Goal: Task Accomplishment & Management: Complete application form

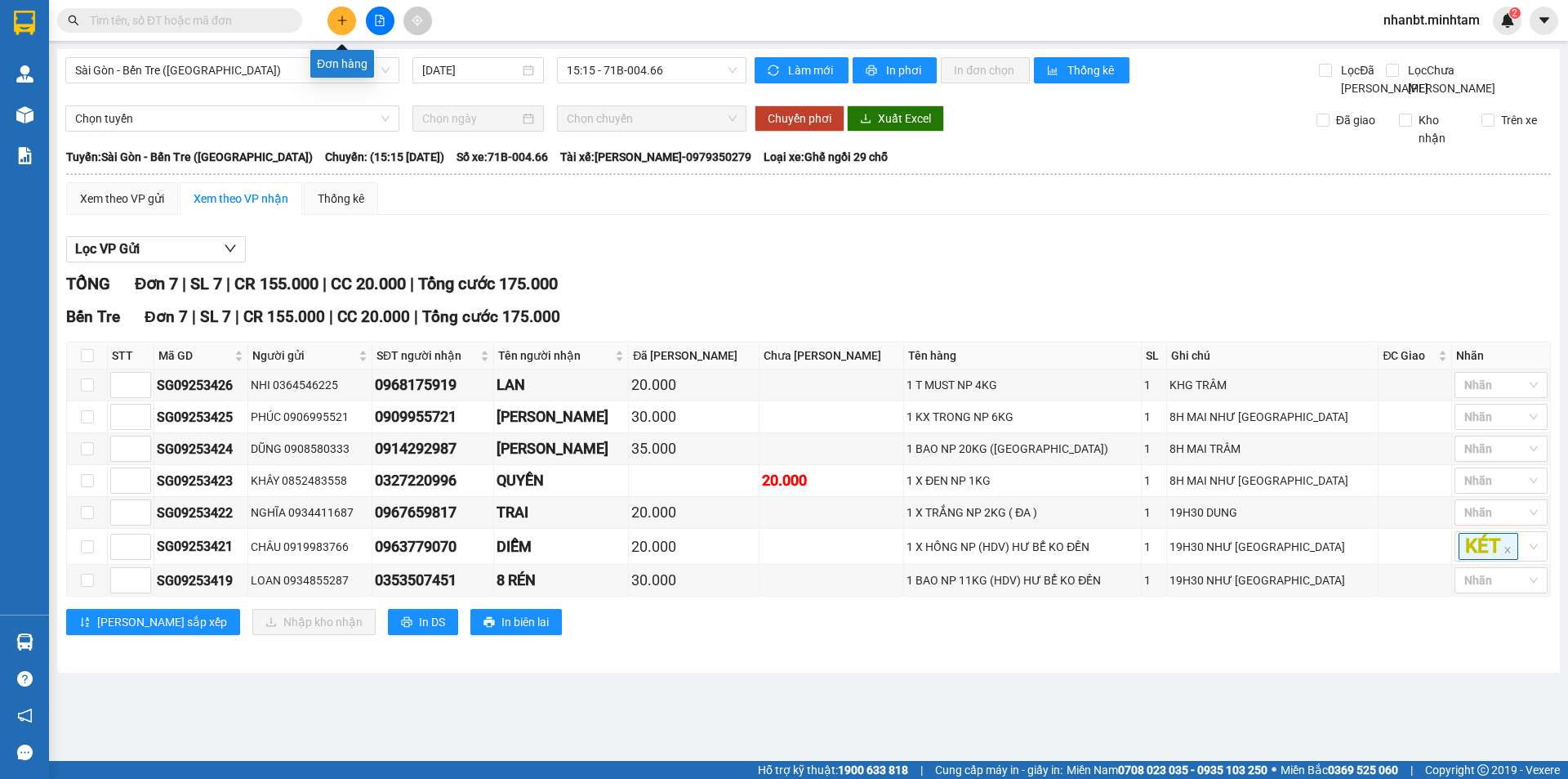
click at [339, 18] on icon "plus" at bounding box center [343, 20] width 12 height 12
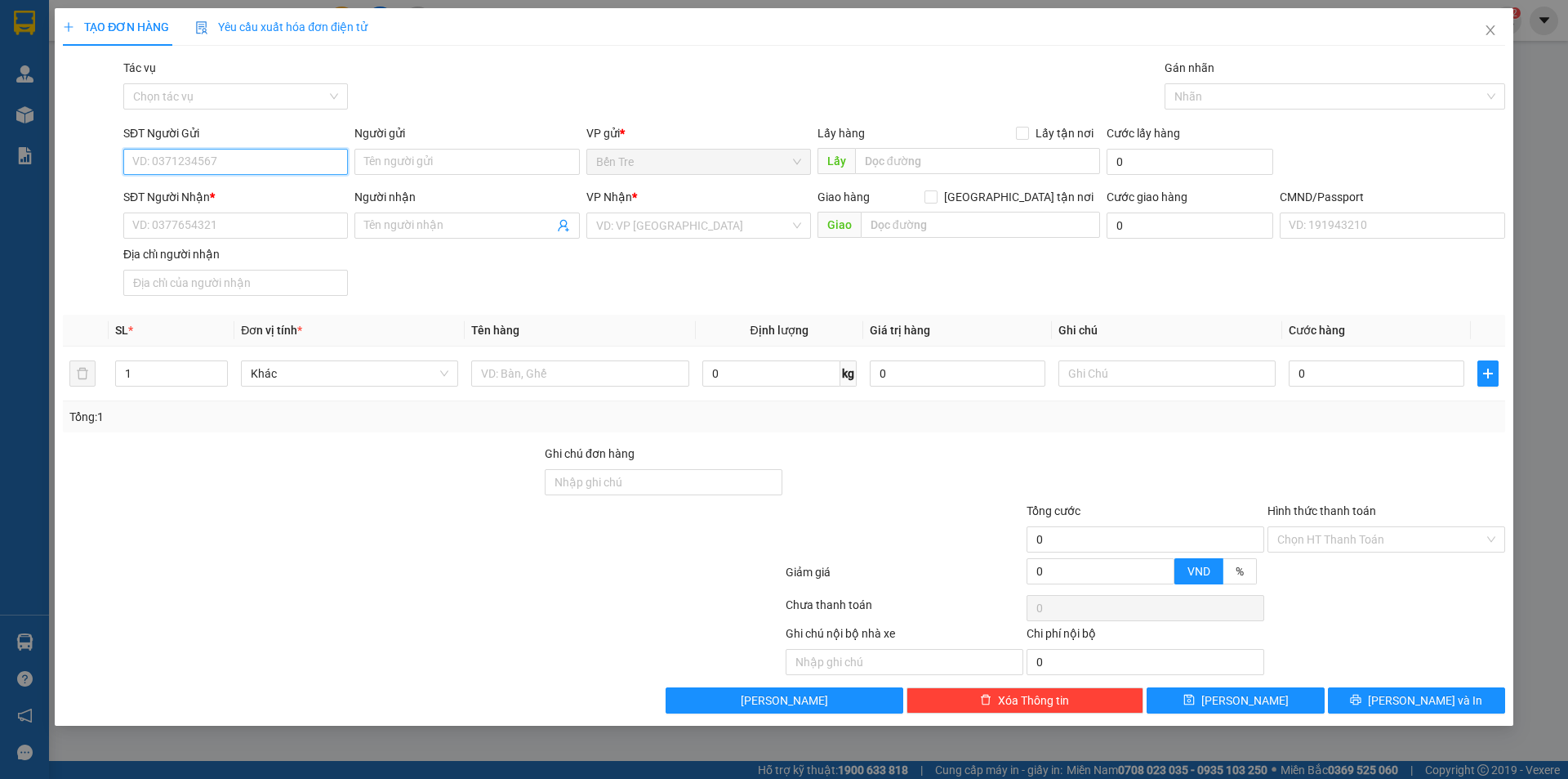
click at [212, 162] on input "SĐT Người Gửi" at bounding box center [236, 162] width 225 height 26
click at [201, 156] on input "756" at bounding box center [236, 162] width 225 height 26
click at [204, 160] on input "756" at bounding box center [236, 162] width 225 height 26
type input "756"
click at [1488, 31] on icon "close" at bounding box center [1489, 29] width 13 height 13
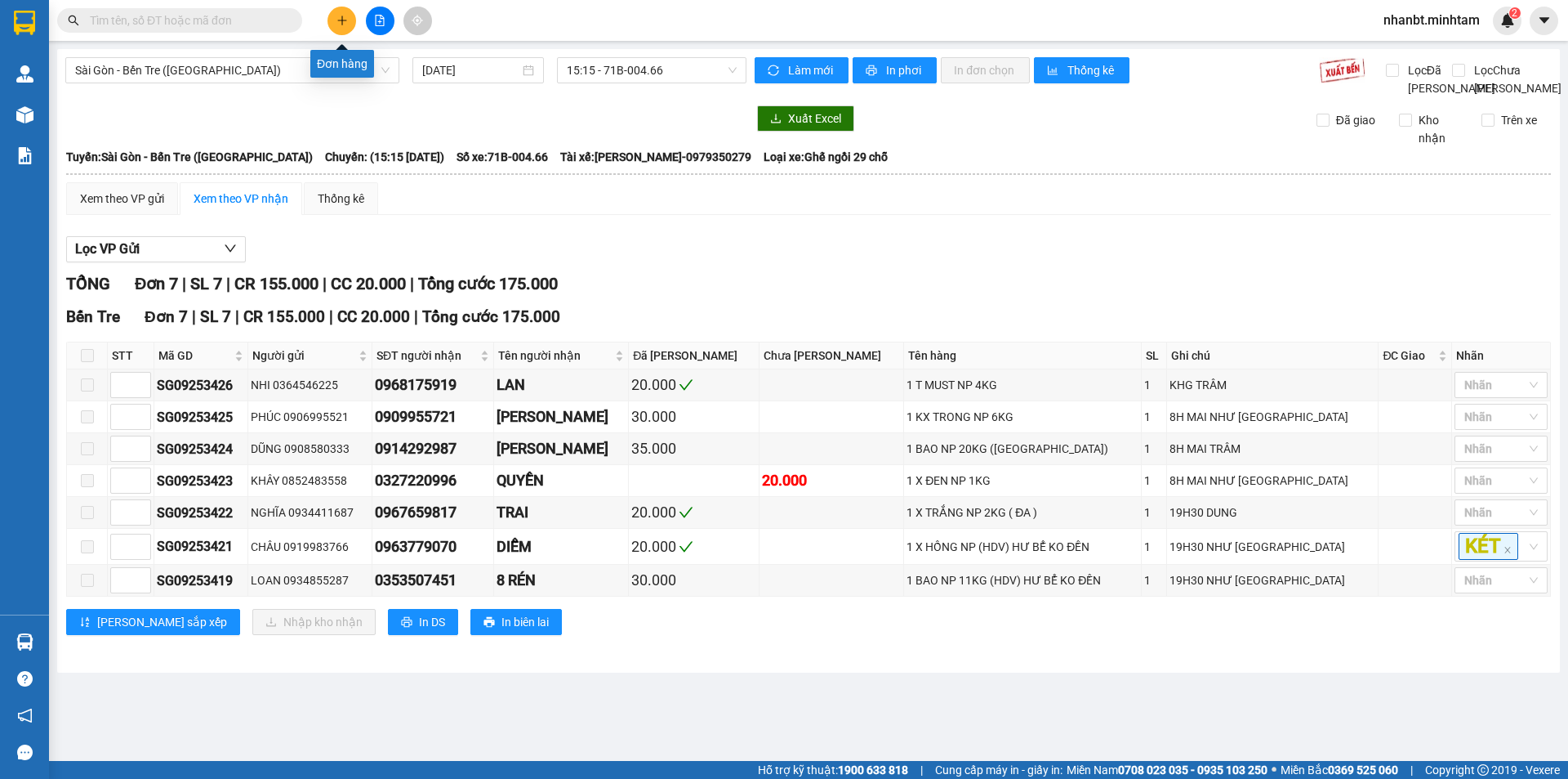
click at [335, 22] on button at bounding box center [341, 20] width 28 height 28
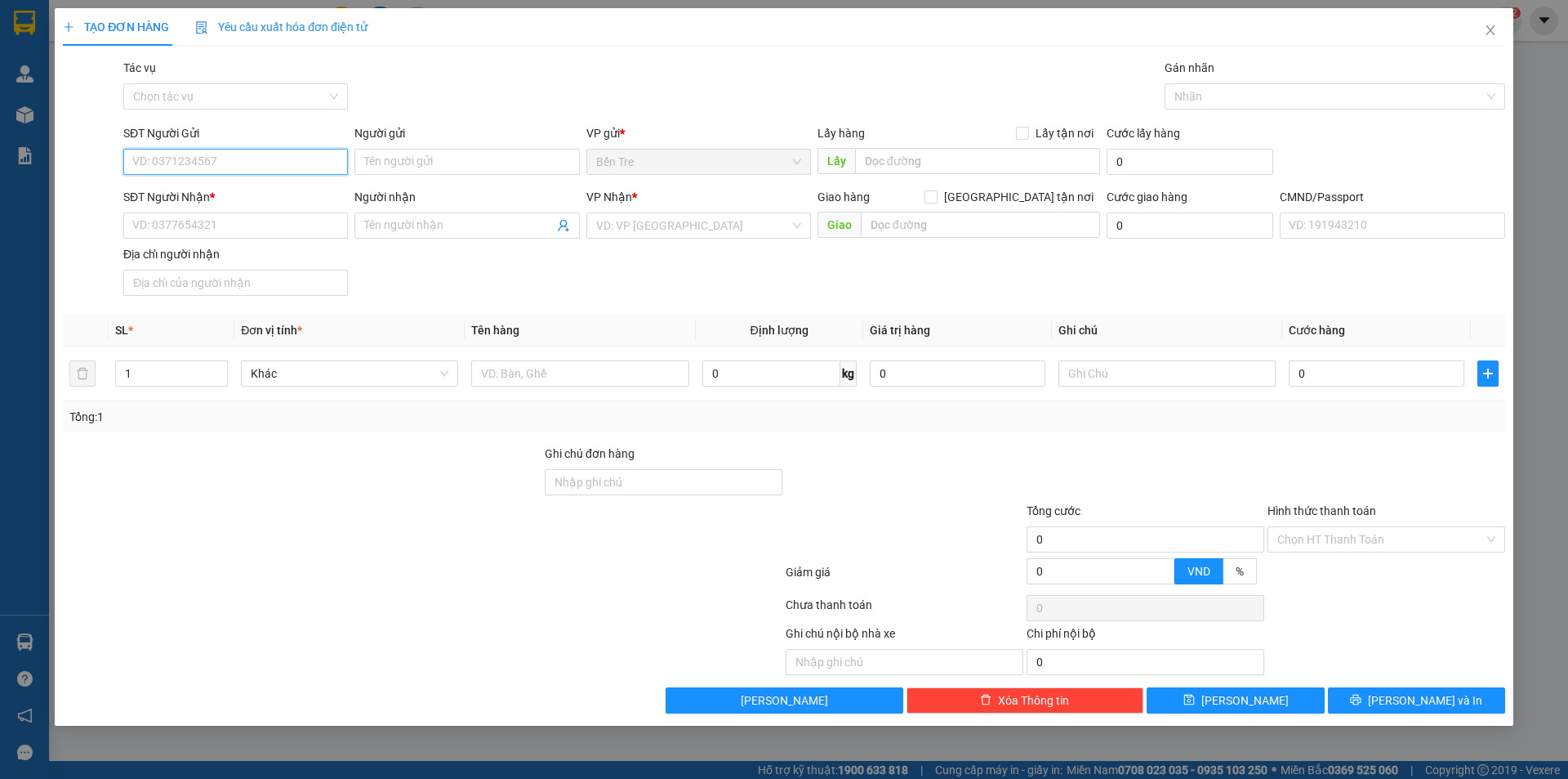
click at [215, 173] on input "SĐT Người Gửi" at bounding box center [236, 162] width 225 height 26
click at [233, 199] on div "0353351150 - PHƯỚC (KHÔNG GỌI)" at bounding box center [236, 194] width 205 height 18
type input "0353351150"
type input "PHƯỚC (KHÔNG GỌI)"
type input "0877790092"
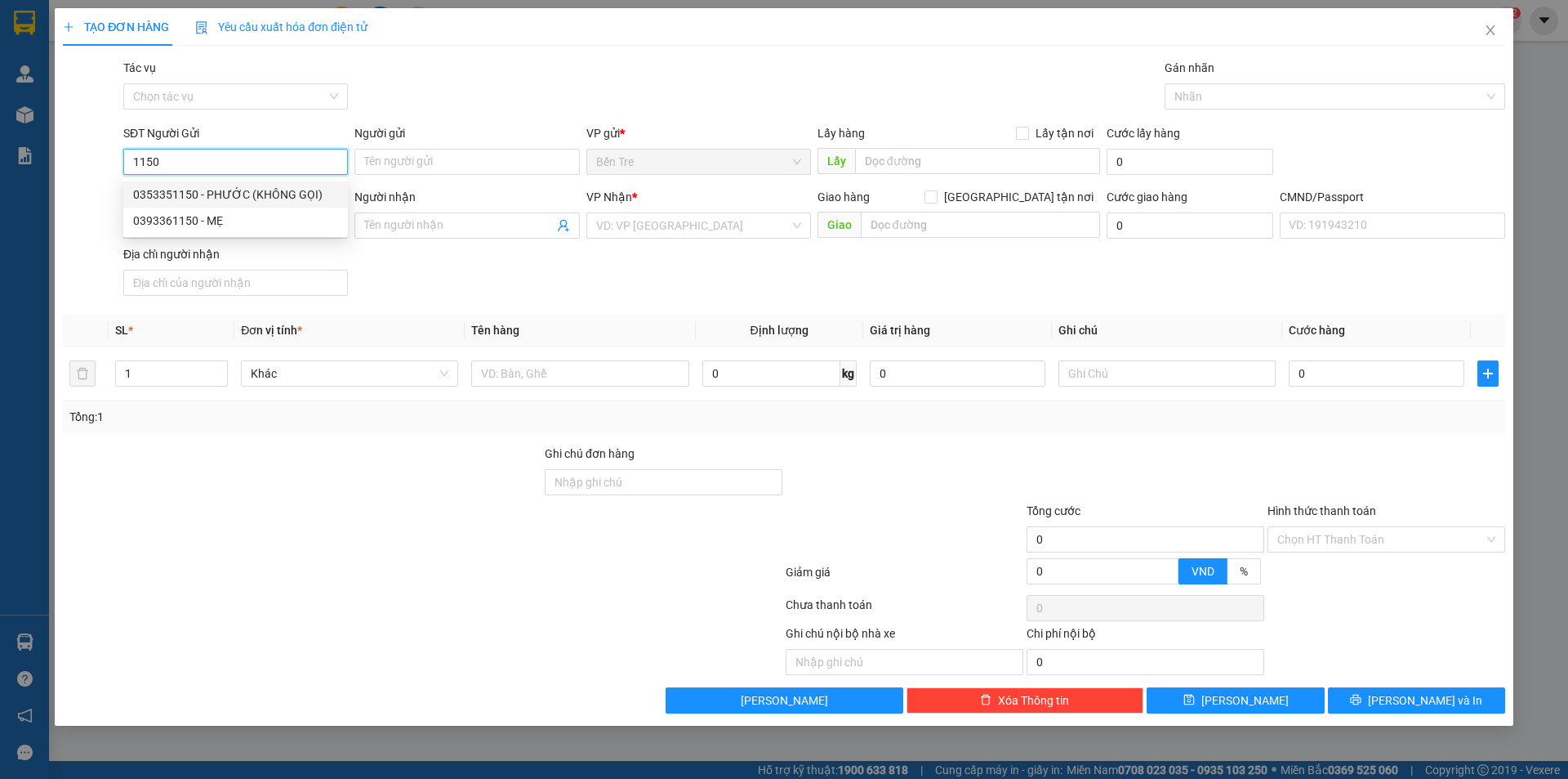
type input "HOA"
click at [294, 167] on input "0353351150" at bounding box center [236, 162] width 225 height 26
type input "0353351150"
click at [1490, 33] on icon "close" at bounding box center [1489, 29] width 13 height 13
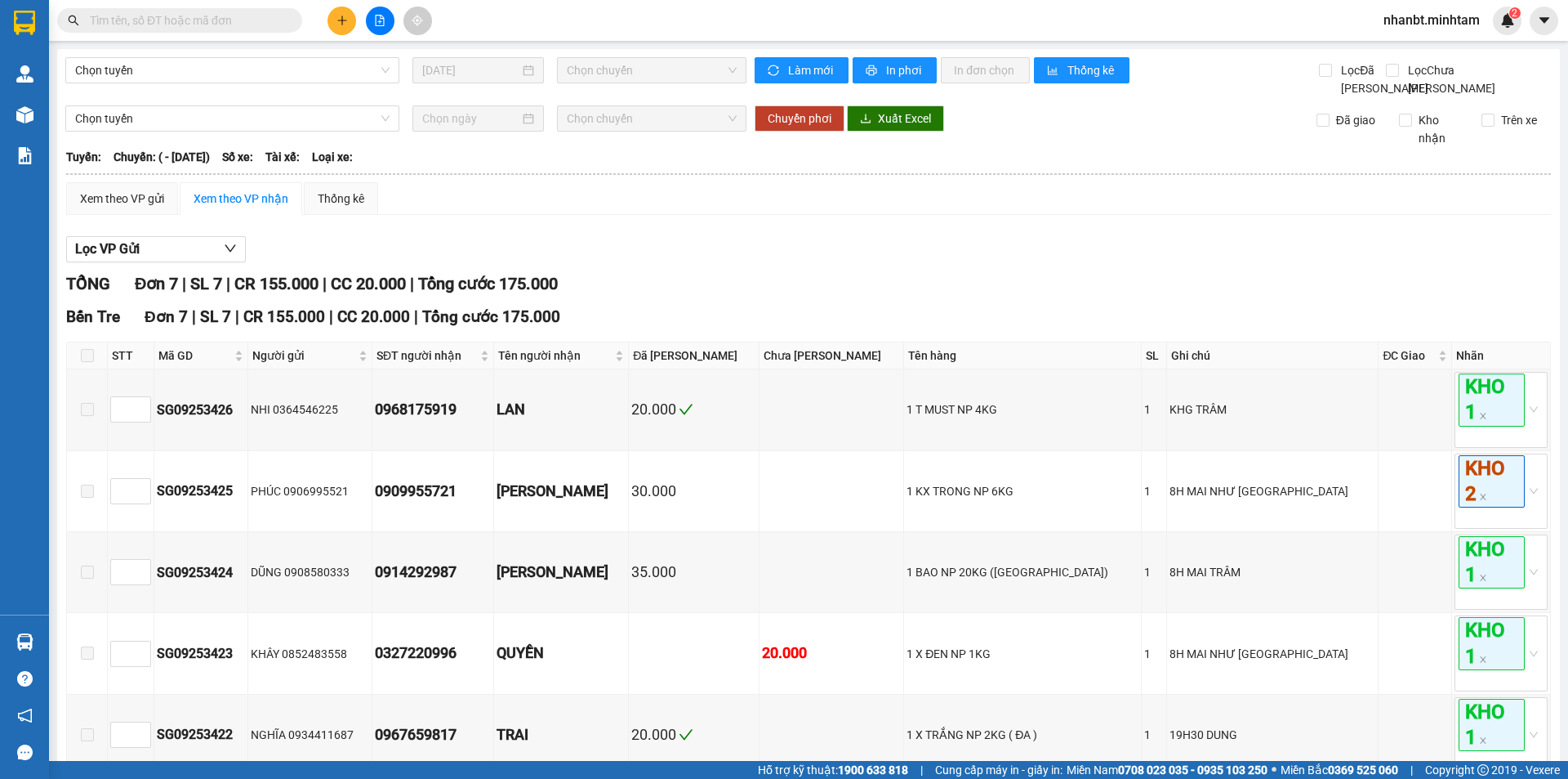
click at [221, 21] on input "text" at bounding box center [186, 20] width 193 height 18
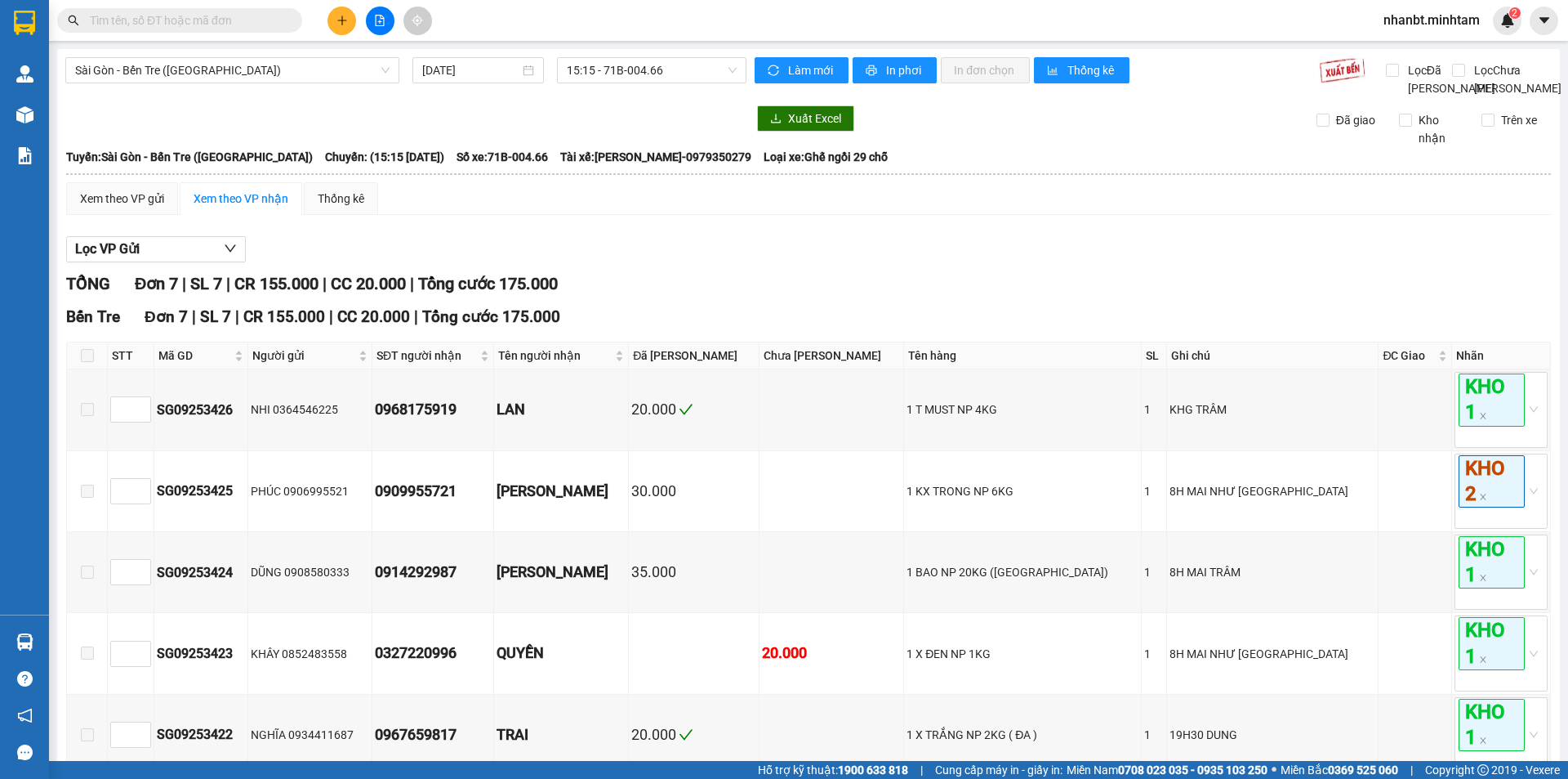
paste input "0353351150"
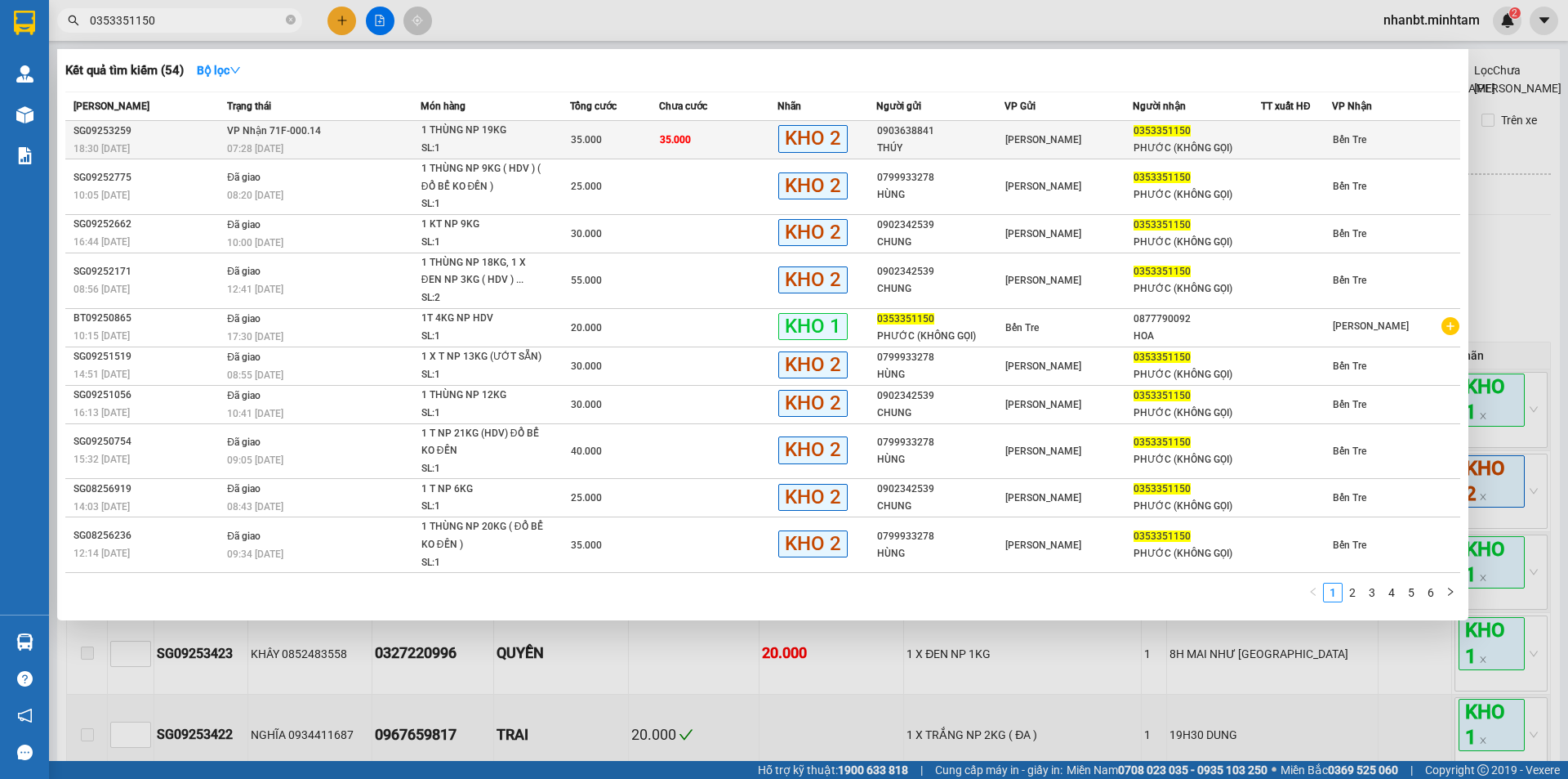
type input "0353351150"
click at [689, 148] on td "35.000" at bounding box center [718, 139] width 119 height 38
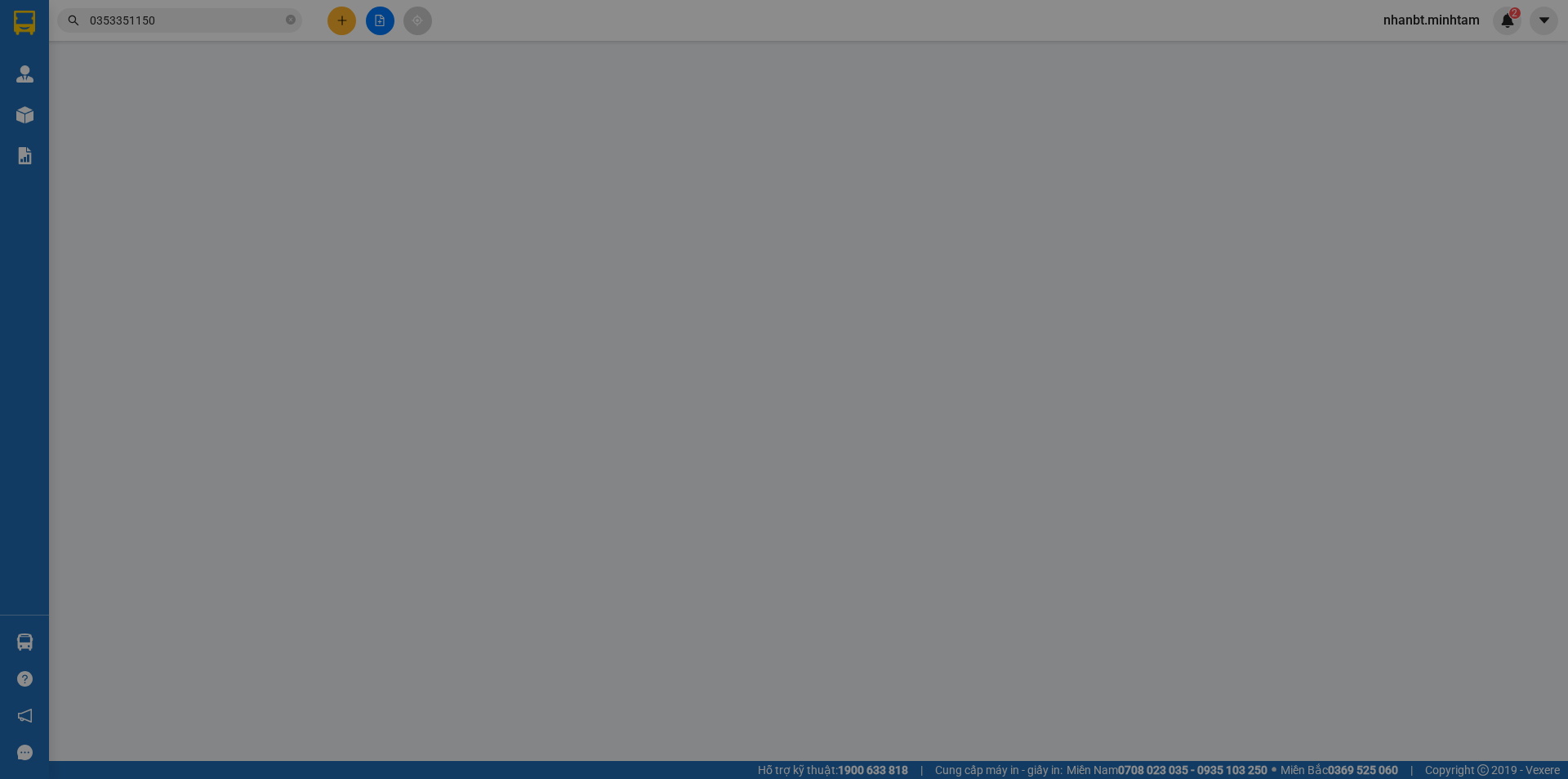
type input "0903638841"
type input "THÚY"
type input "0353351150"
type input "PHƯỚC (KHÔNG GỌI)"
type input "35.000"
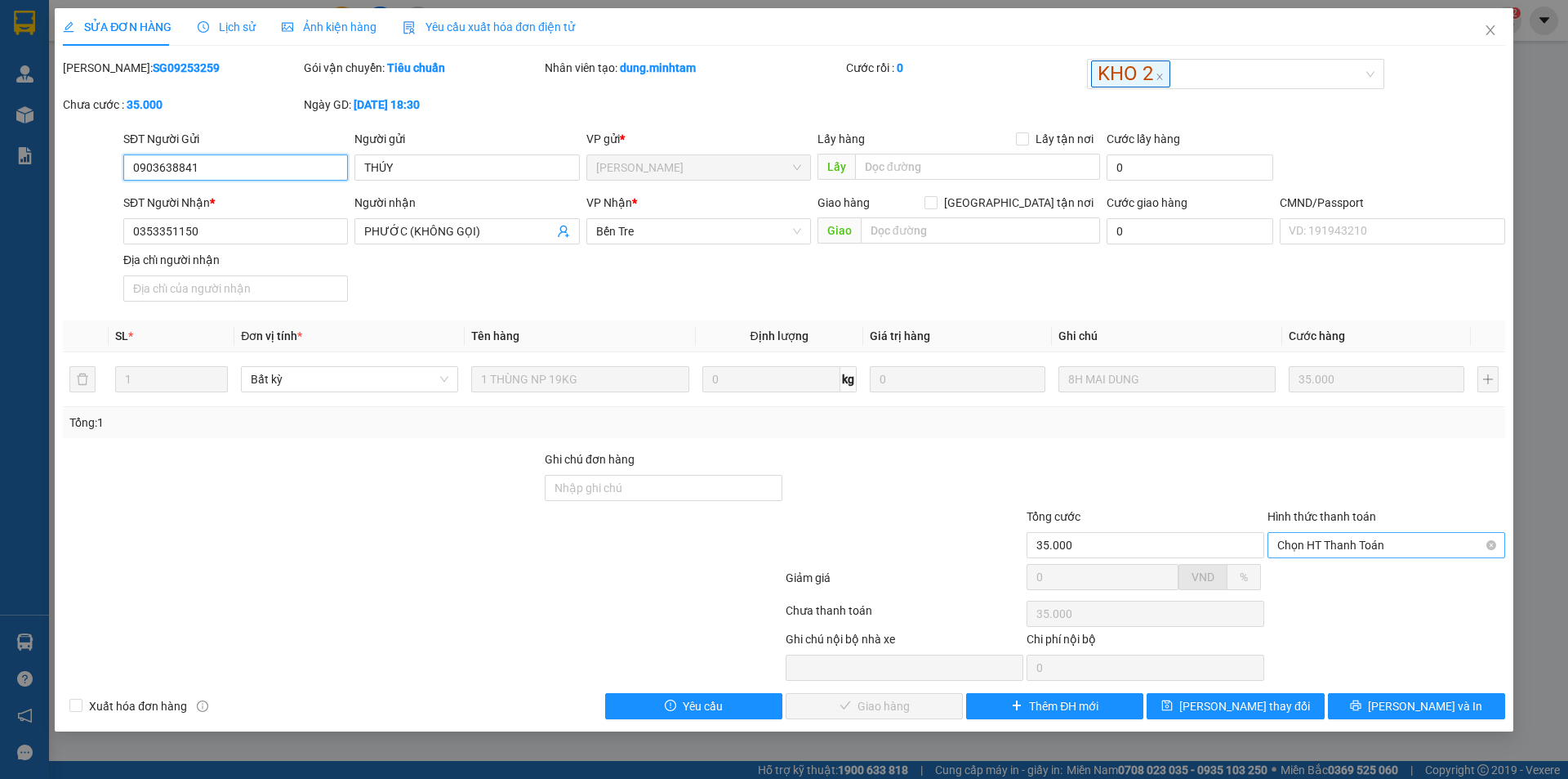
click at [1394, 538] on span "Chọn HT Thanh Toán" at bounding box center [1386, 544] width 218 height 24
drag, startPoint x: 1376, startPoint y: 575, endPoint x: 996, endPoint y: 678, distance: 393.7
click at [1376, 578] on div "Tại văn phòng" at bounding box center [1386, 577] width 218 height 18
type input "0"
click at [906, 708] on span "[PERSON_NAME] và Giao hàng" at bounding box center [894, 706] width 157 height 18
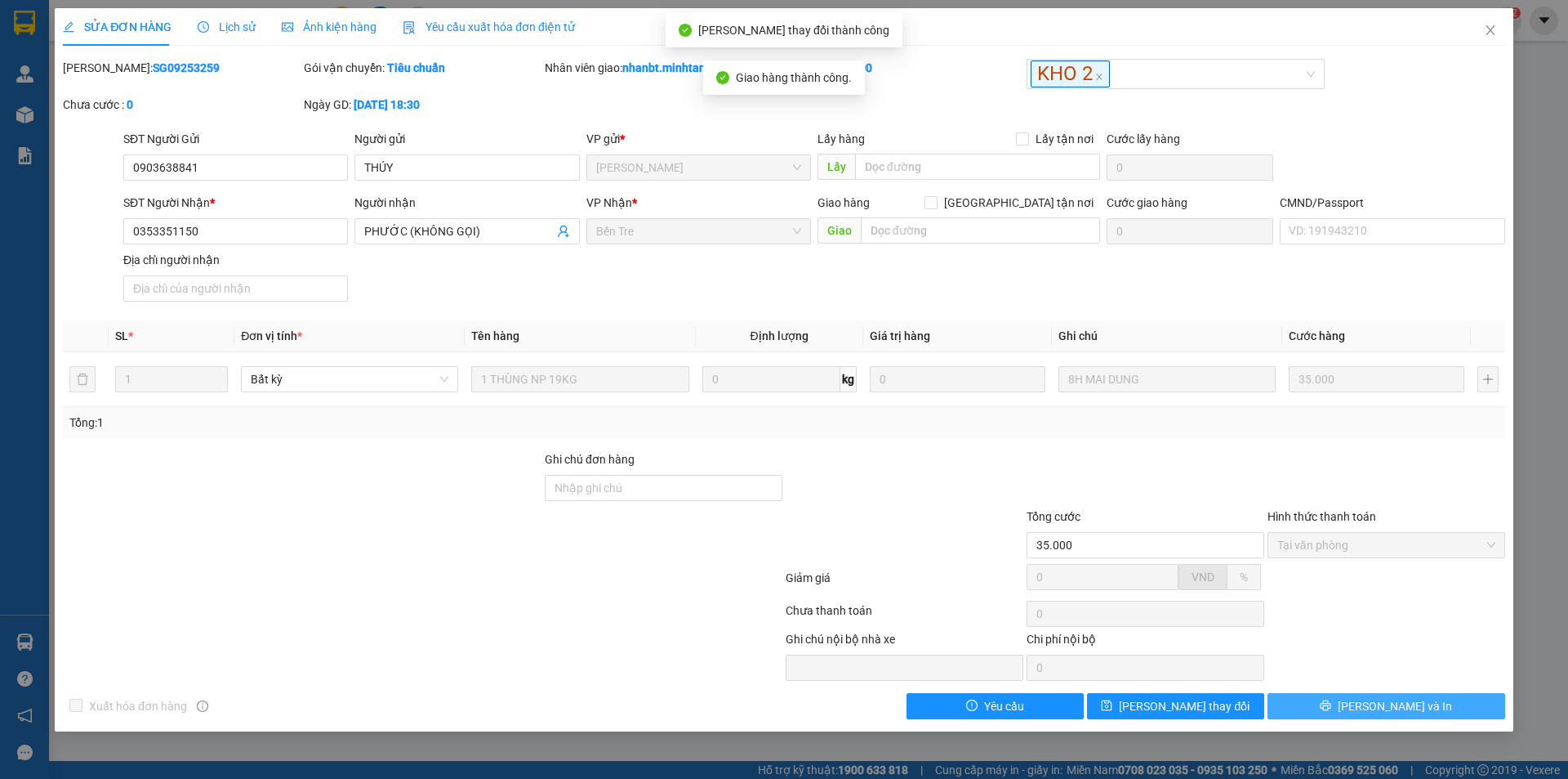
click at [1429, 708] on button "[PERSON_NAME] và In" at bounding box center [1386, 705] width 237 height 26
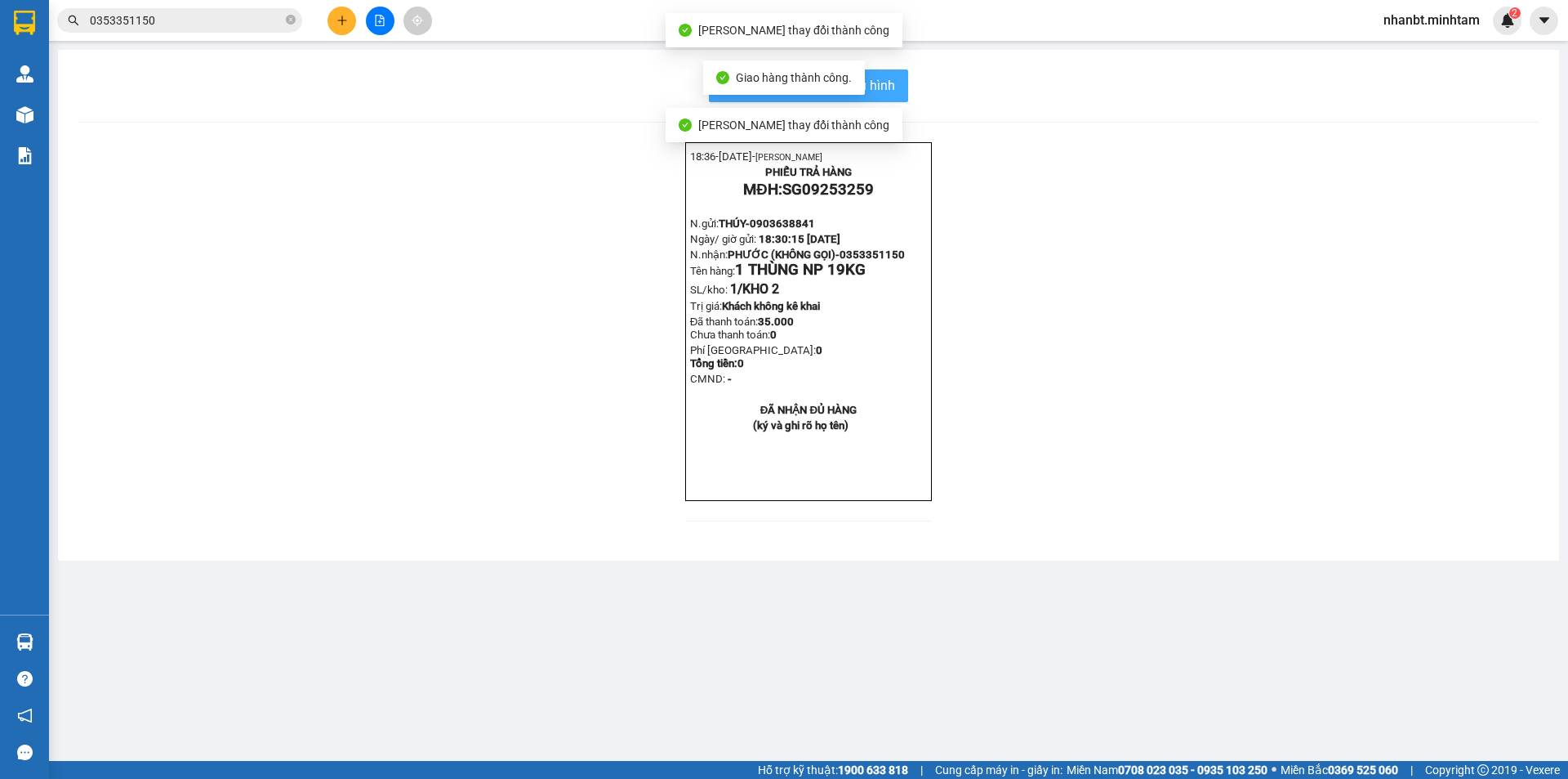
click at [893, 89] on span "In mẫu biên lai tự cấu hình" at bounding box center [819, 85] width 154 height 20
